Goal: Task Accomplishment & Management: Complete application form

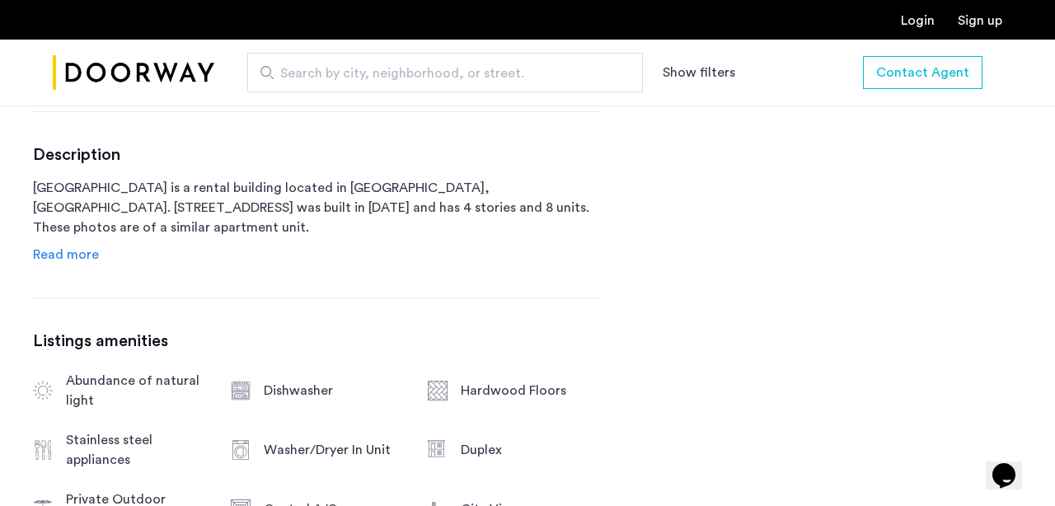
scroll to position [888, 0]
